Goal: Navigation & Orientation: Find specific page/section

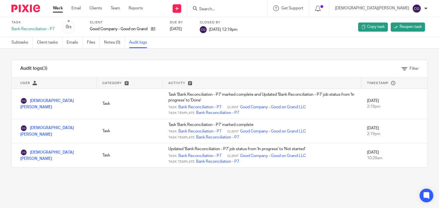
click at [58, 9] on link "Work" at bounding box center [58, 8] width 10 height 6
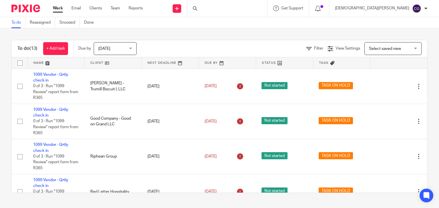
scroll to position [187, 0]
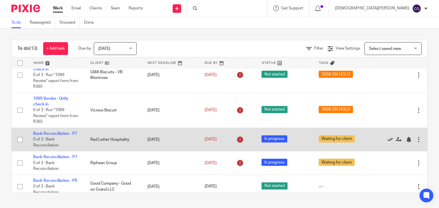
click at [387, 143] on icon at bounding box center [390, 140] width 6 height 6
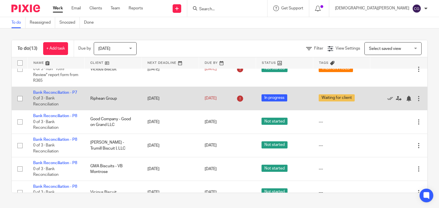
scroll to position [215, 0]
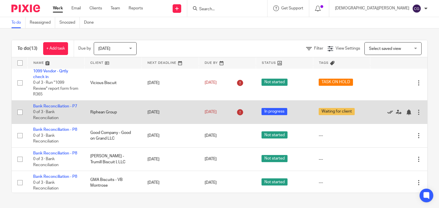
click at [387, 115] on icon at bounding box center [390, 113] width 6 height 6
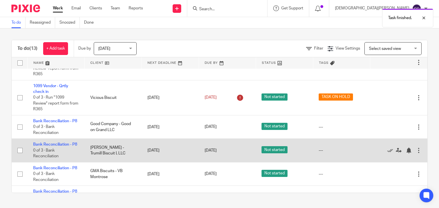
scroll to position [242, 0]
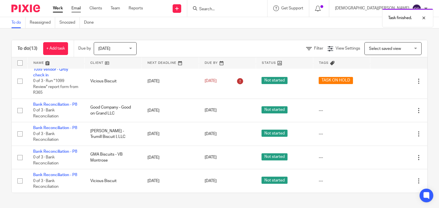
click at [77, 7] on link "Email" at bounding box center [75, 8] width 9 height 6
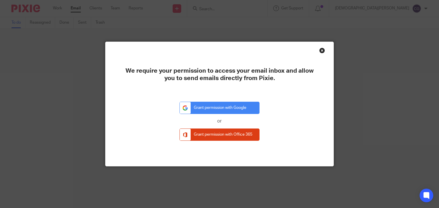
click at [320, 50] on div "Close this dialog window" at bounding box center [322, 51] width 6 height 6
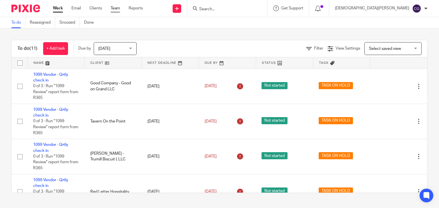
click at [117, 9] on link "Team" at bounding box center [115, 8] width 9 height 6
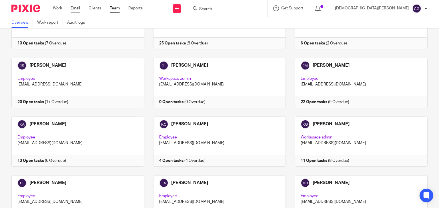
scroll to position [519, 0]
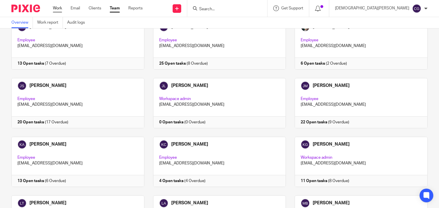
click at [59, 7] on link "Work" at bounding box center [57, 8] width 9 height 6
